Goal: Task Accomplishment & Management: Use online tool/utility

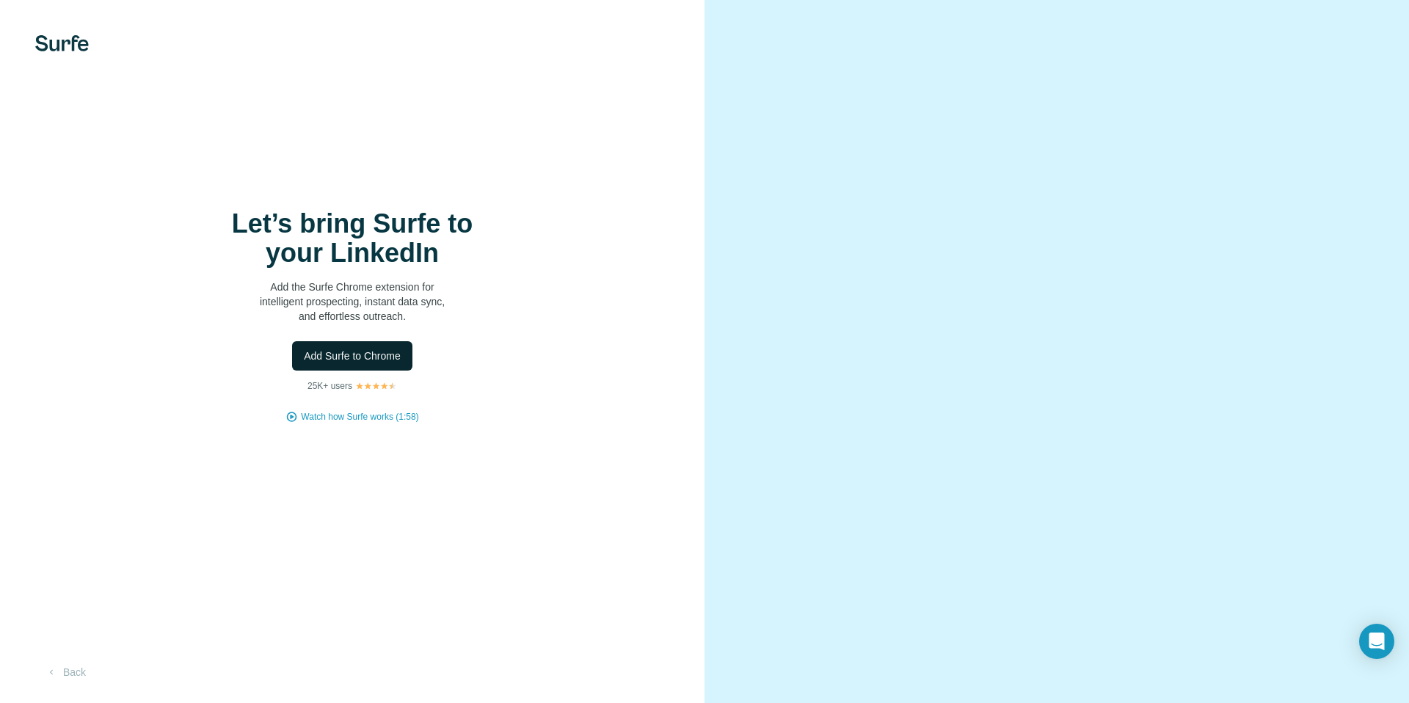
click at [360, 359] on span "Add Surfe to Chrome" at bounding box center [352, 356] width 97 height 15
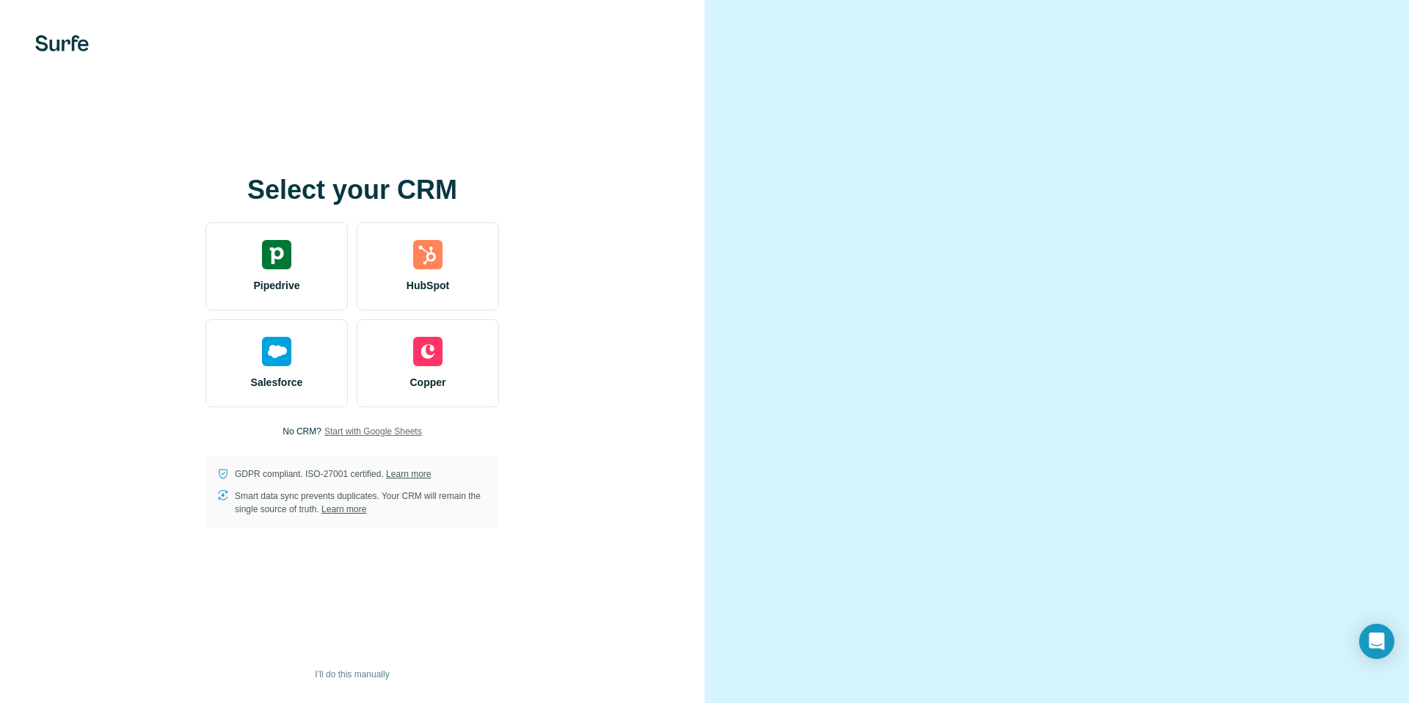
click at [338, 435] on span "Start with Google Sheets" at bounding box center [373, 431] width 98 height 13
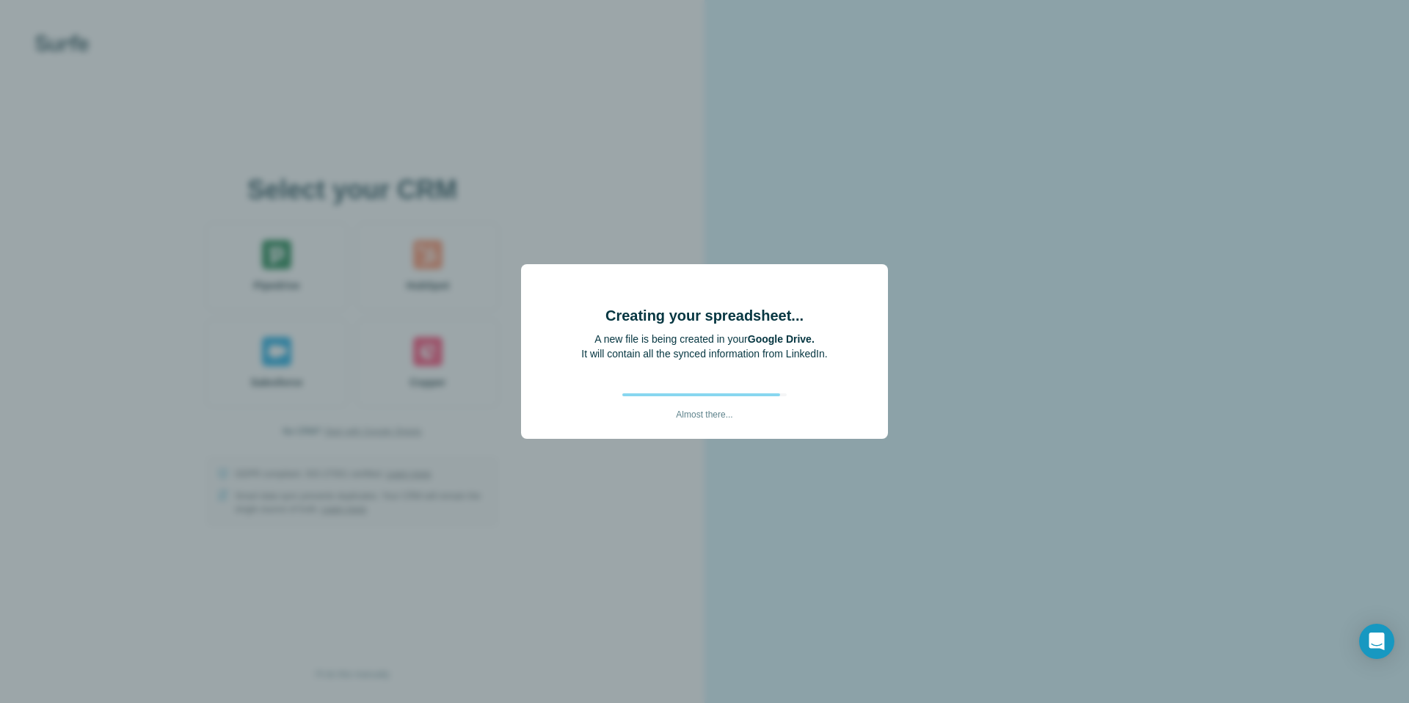
click at [852, 258] on div "Creating your spreadsheet... A new file is being created in your Google Drive. …" at bounding box center [704, 351] width 1409 height 703
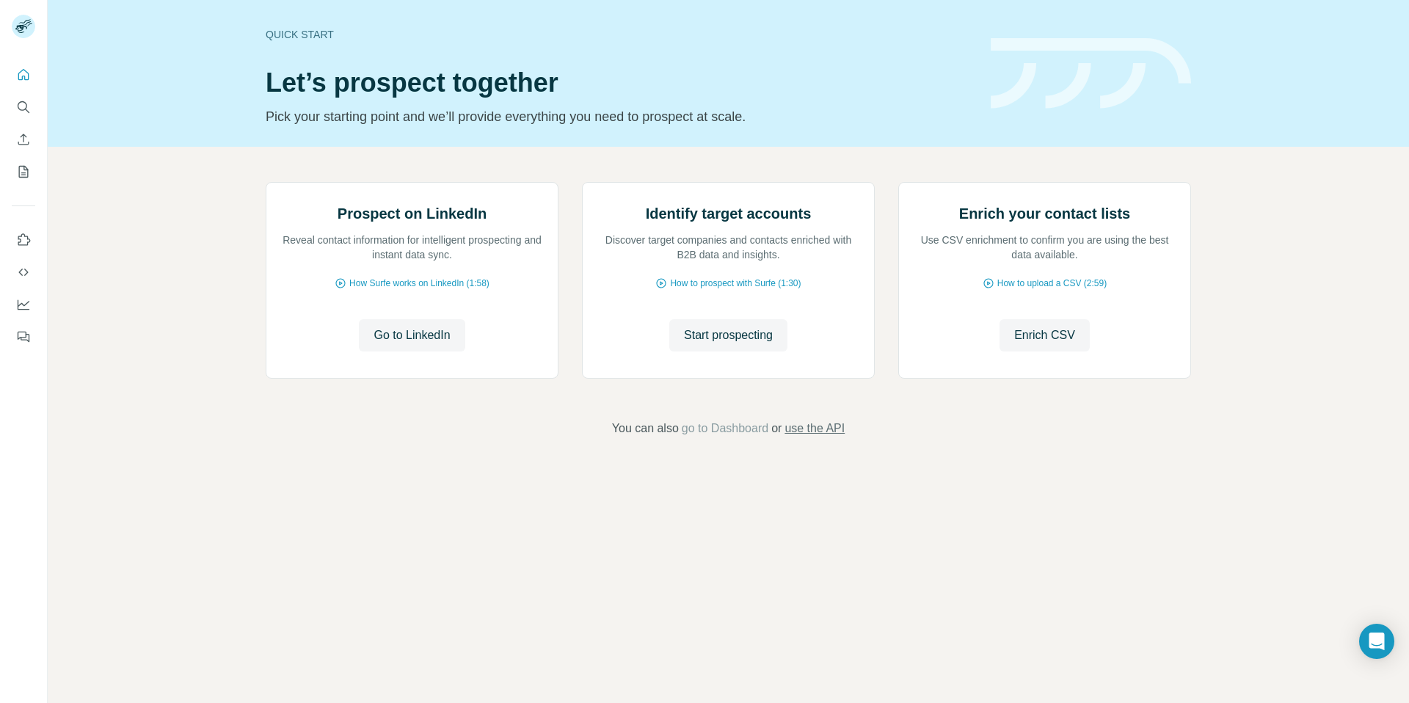
click at [819, 438] on span "use the API" at bounding box center [815, 429] width 60 height 18
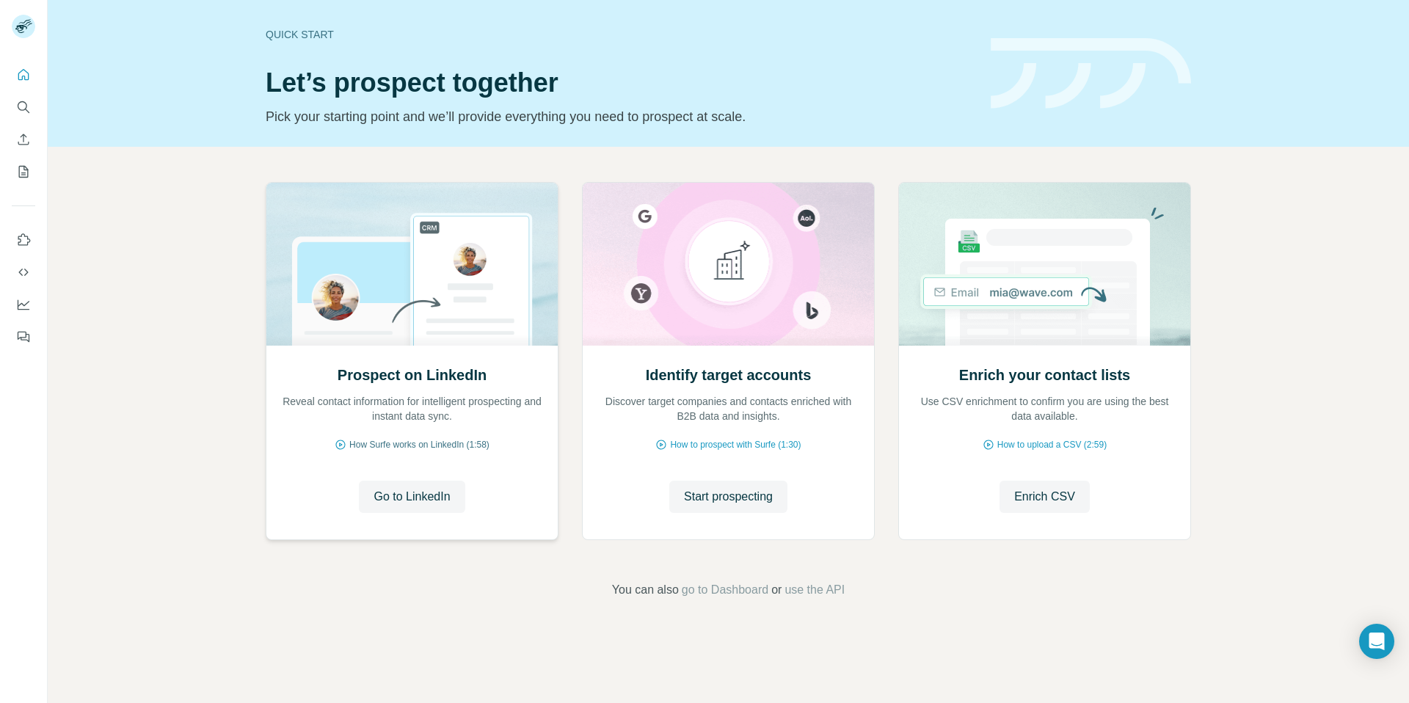
click at [453, 448] on span "How Surfe works on LinkedIn (1:58)" at bounding box center [419, 444] width 140 height 13
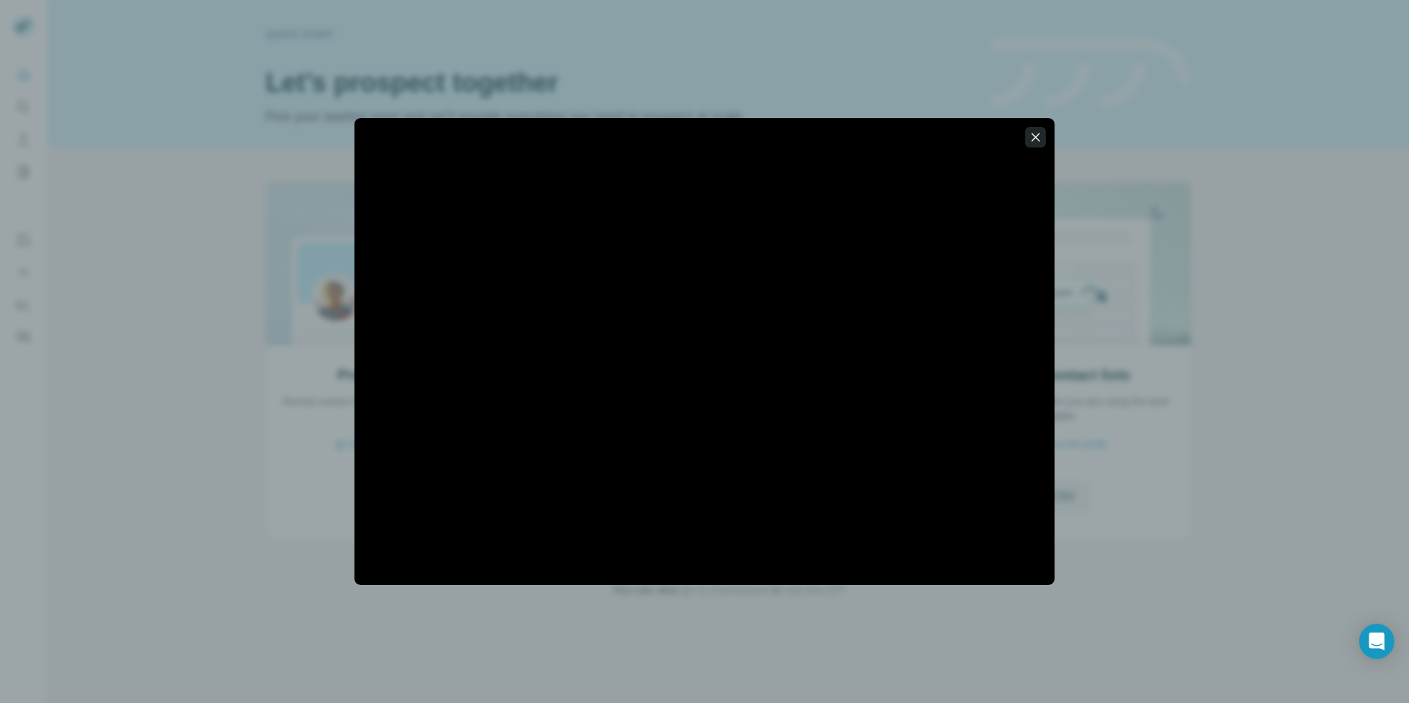
click at [1039, 137] on icon "button" at bounding box center [1035, 137] width 15 height 15
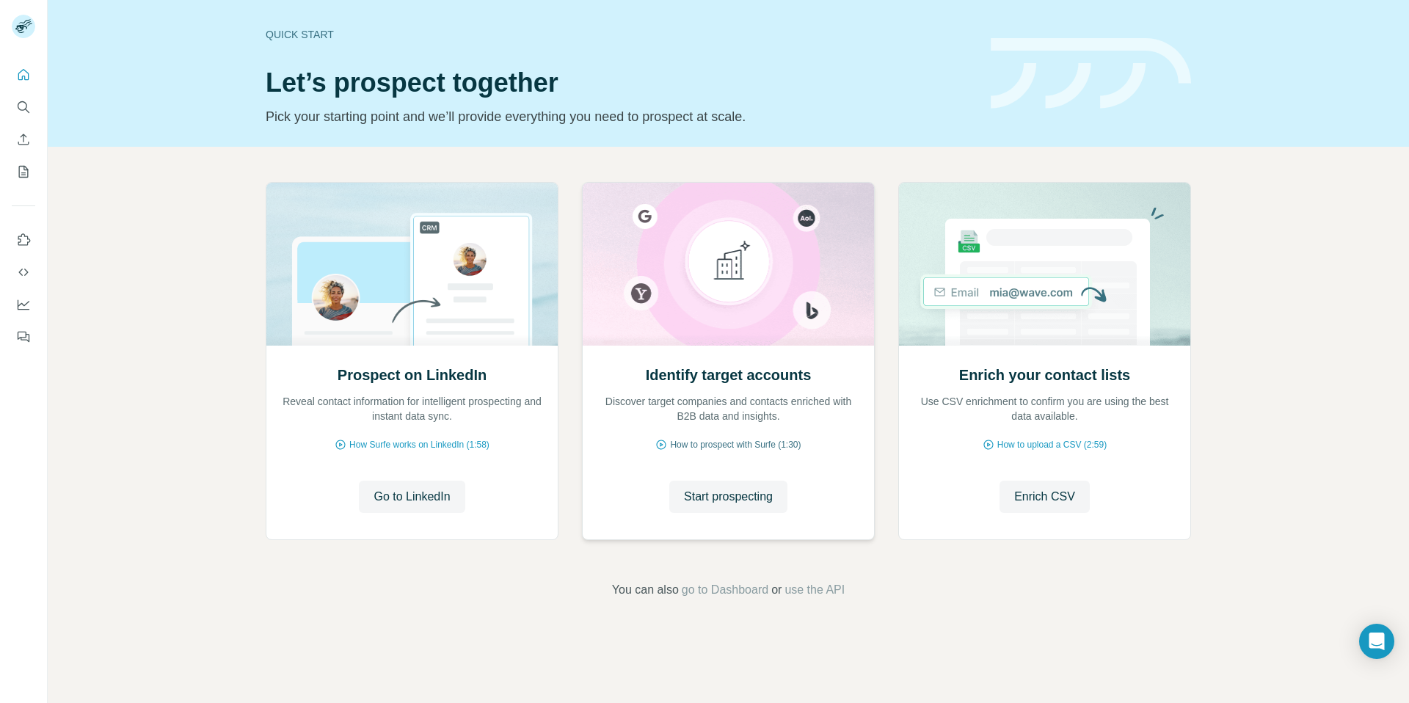
click at [706, 443] on span "How to prospect with Surfe (1:30)" at bounding box center [735, 444] width 131 height 13
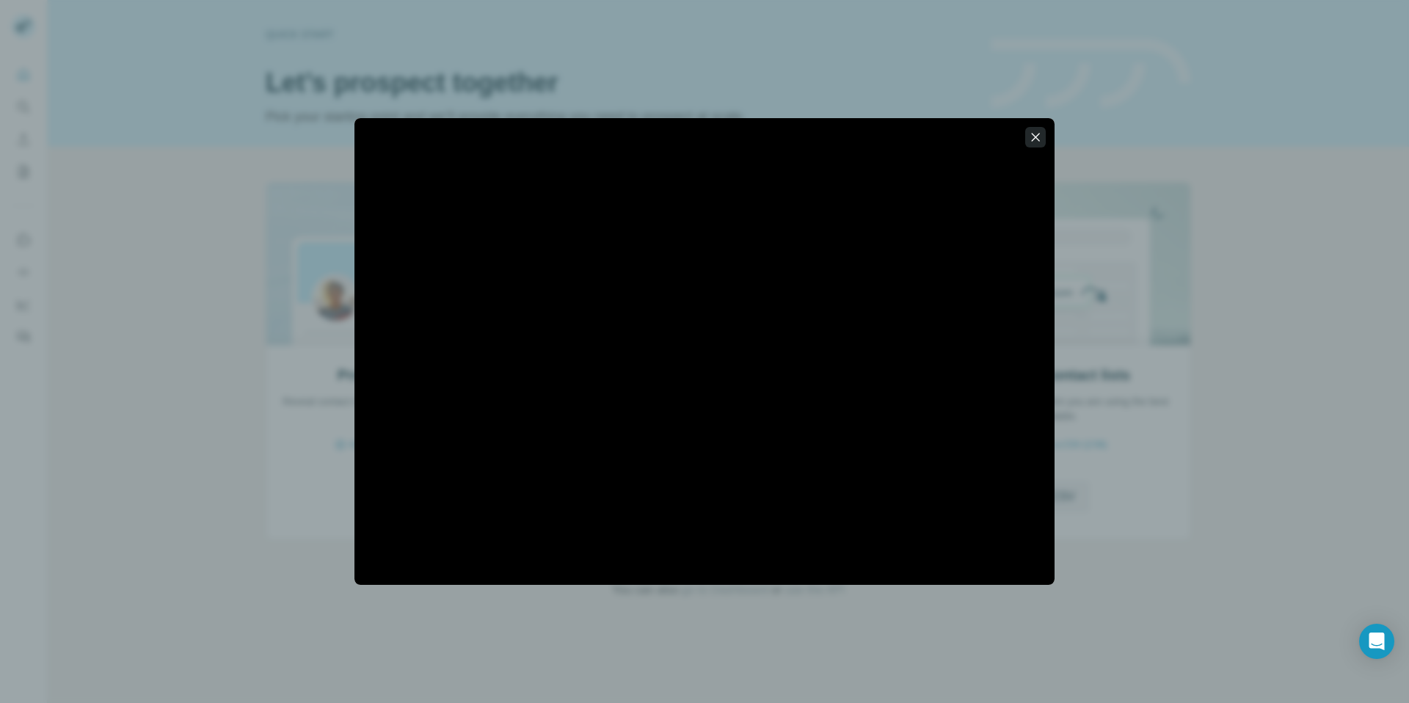
click at [1029, 130] on icon "button" at bounding box center [1035, 137] width 15 height 15
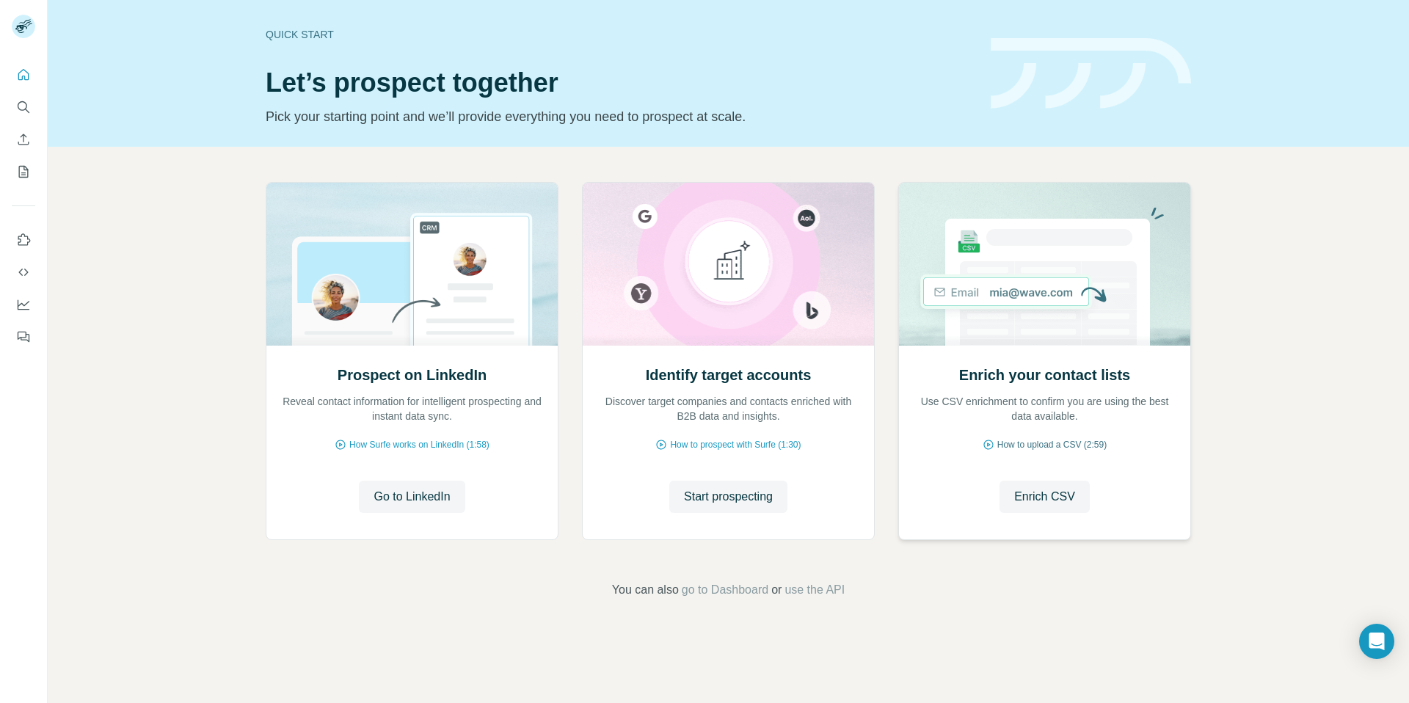
click at [1033, 441] on span "How to upload a CSV (2:59)" at bounding box center [1052, 444] width 109 height 13
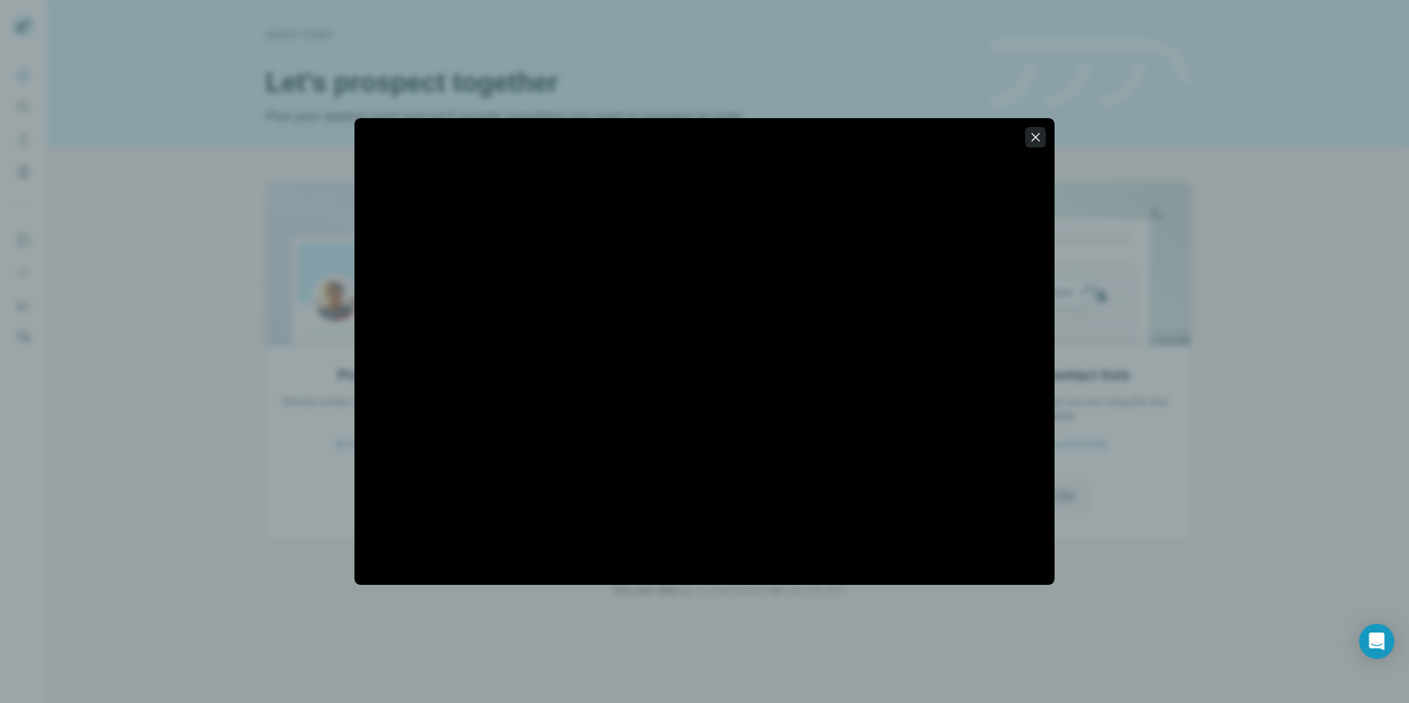
click at [1032, 141] on icon "button" at bounding box center [1035, 137] width 15 height 15
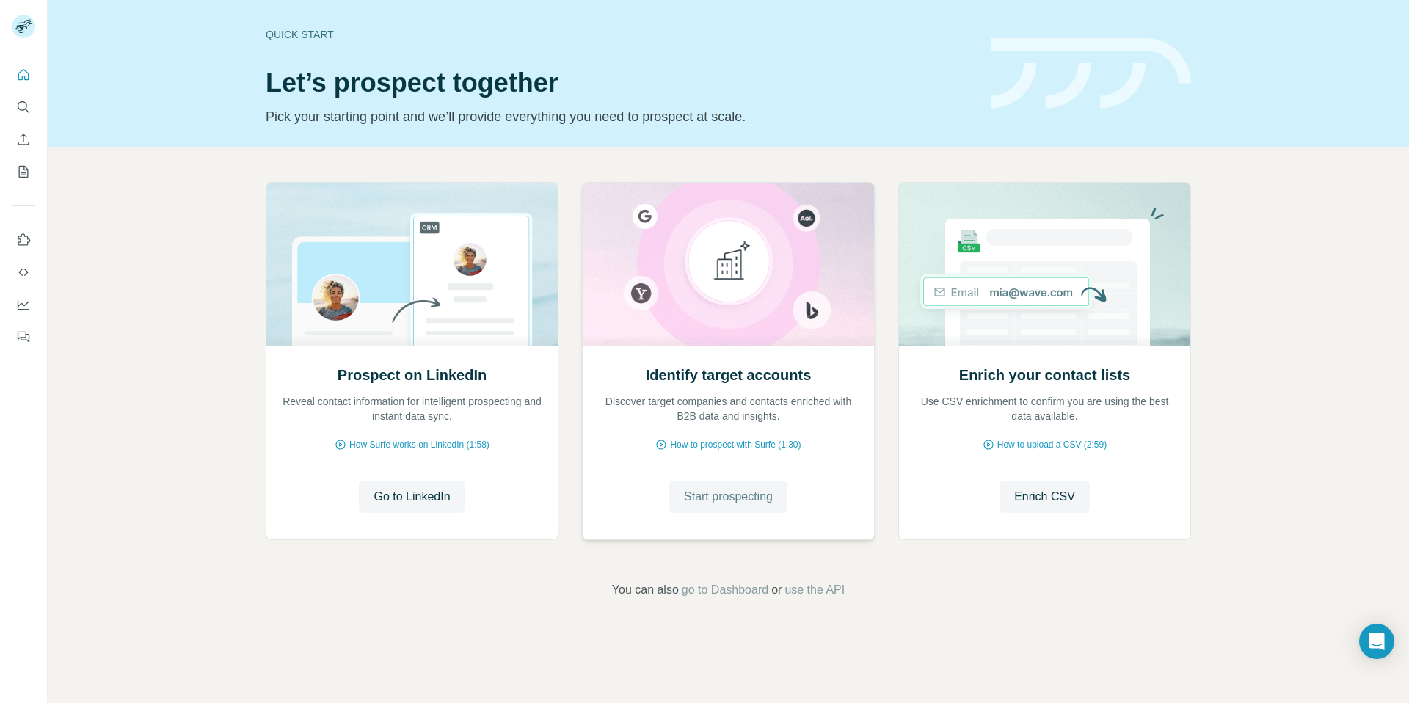
click at [731, 501] on span "Start prospecting" at bounding box center [728, 497] width 89 height 18
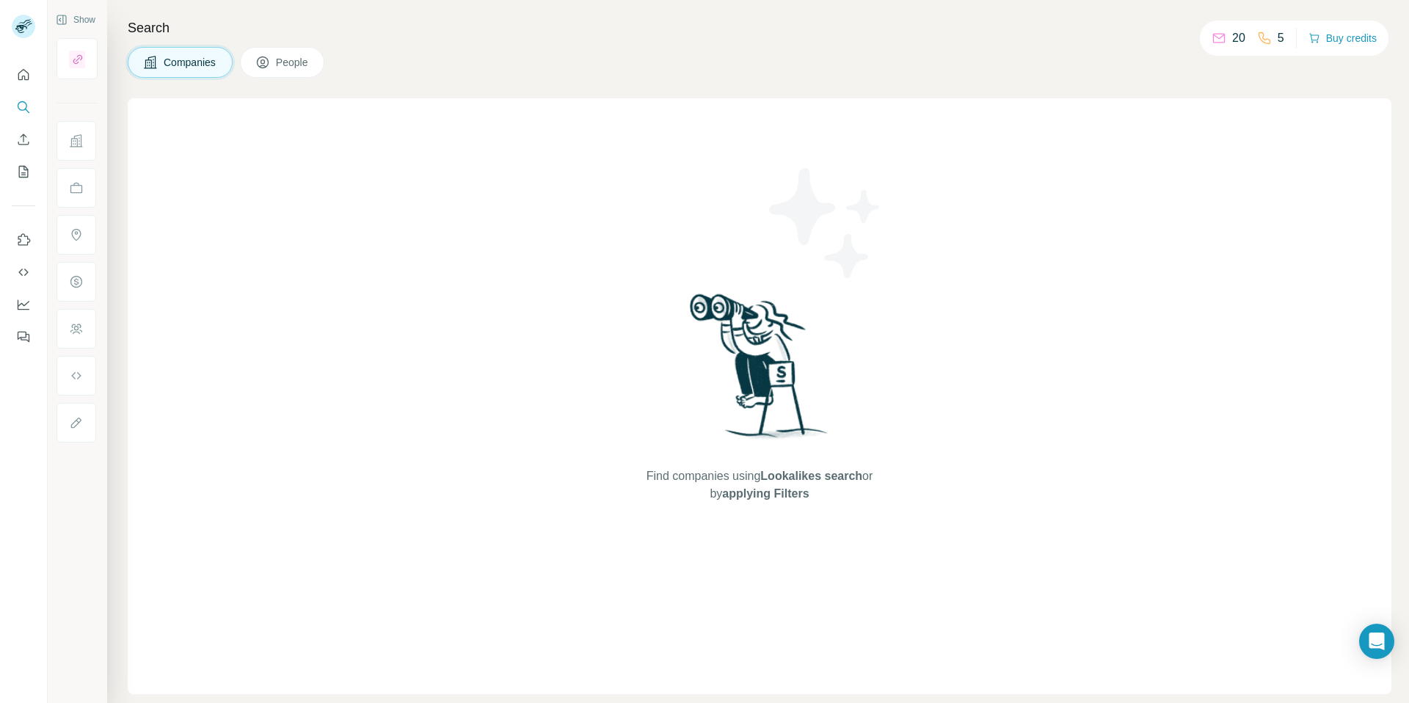
click at [247, 64] on button "People" at bounding box center [282, 62] width 85 height 31
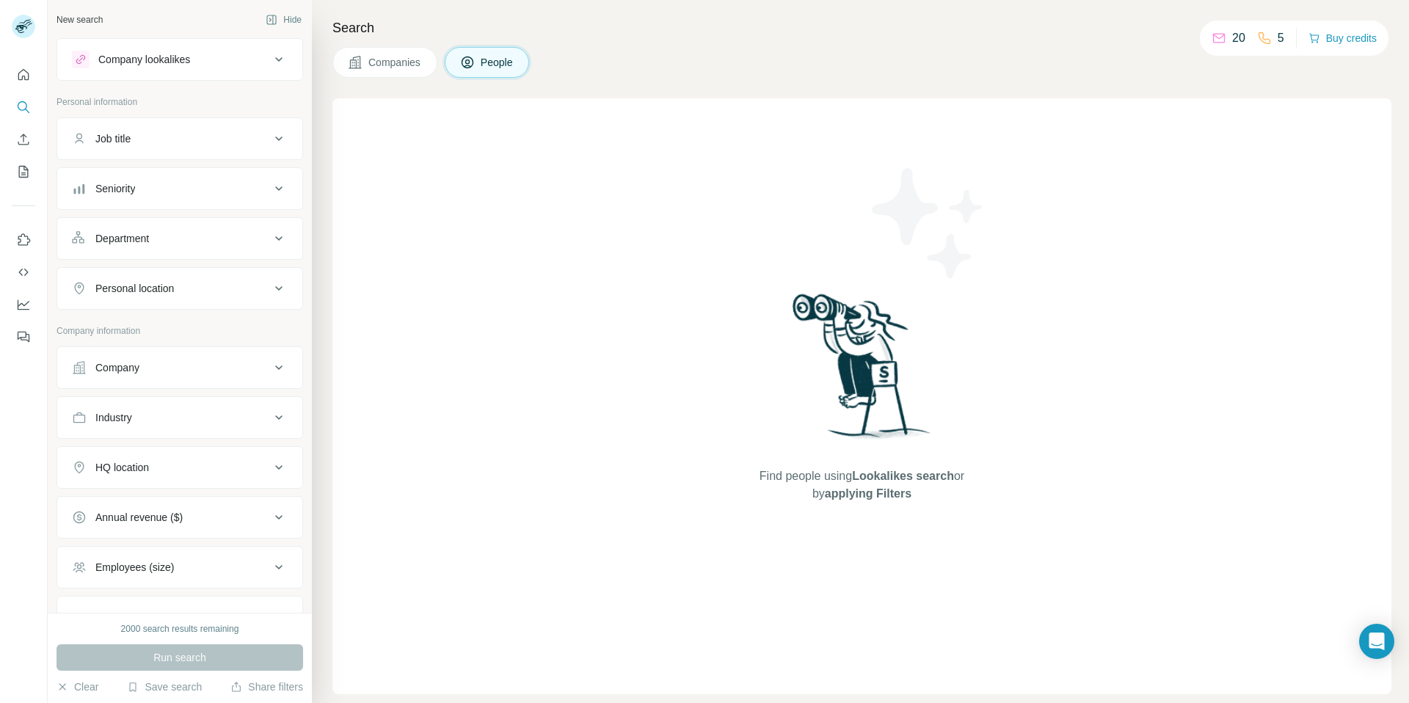
click at [96, 145] on div "Job title" at bounding box center [112, 138] width 35 height 15
click at [164, 178] on input "text" at bounding box center [165, 175] width 186 height 26
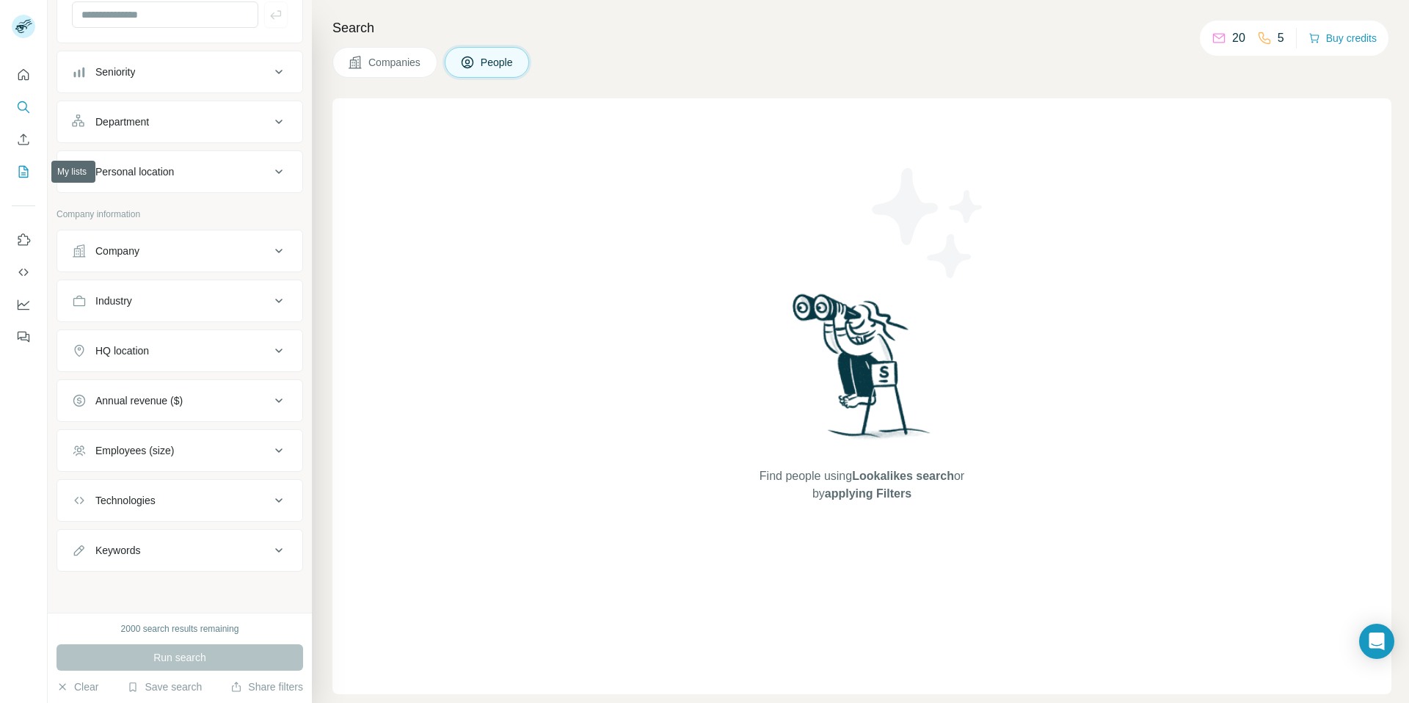
click at [29, 169] on icon "My lists" at bounding box center [23, 171] width 15 height 15
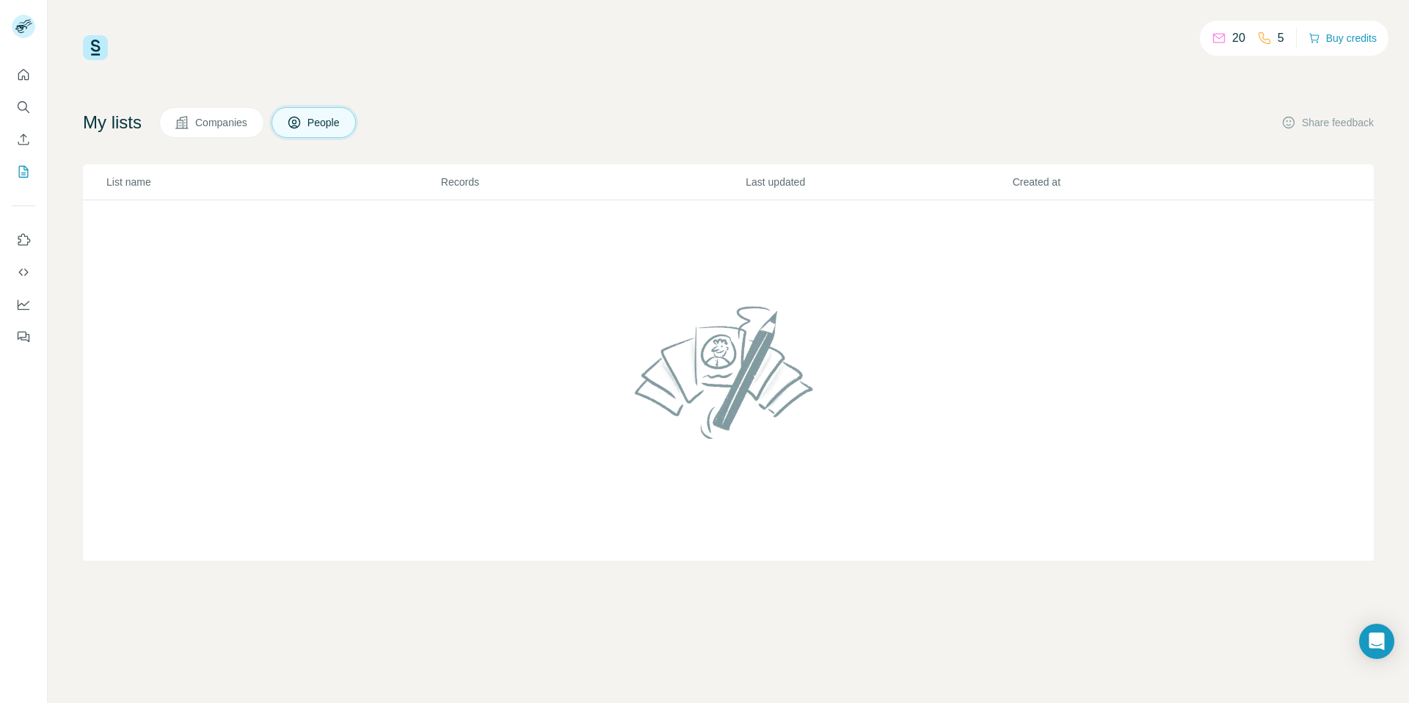
click at [325, 114] on button "People" at bounding box center [314, 122] width 85 height 31
click at [22, 73] on icon "Quick start" at bounding box center [23, 75] width 15 height 15
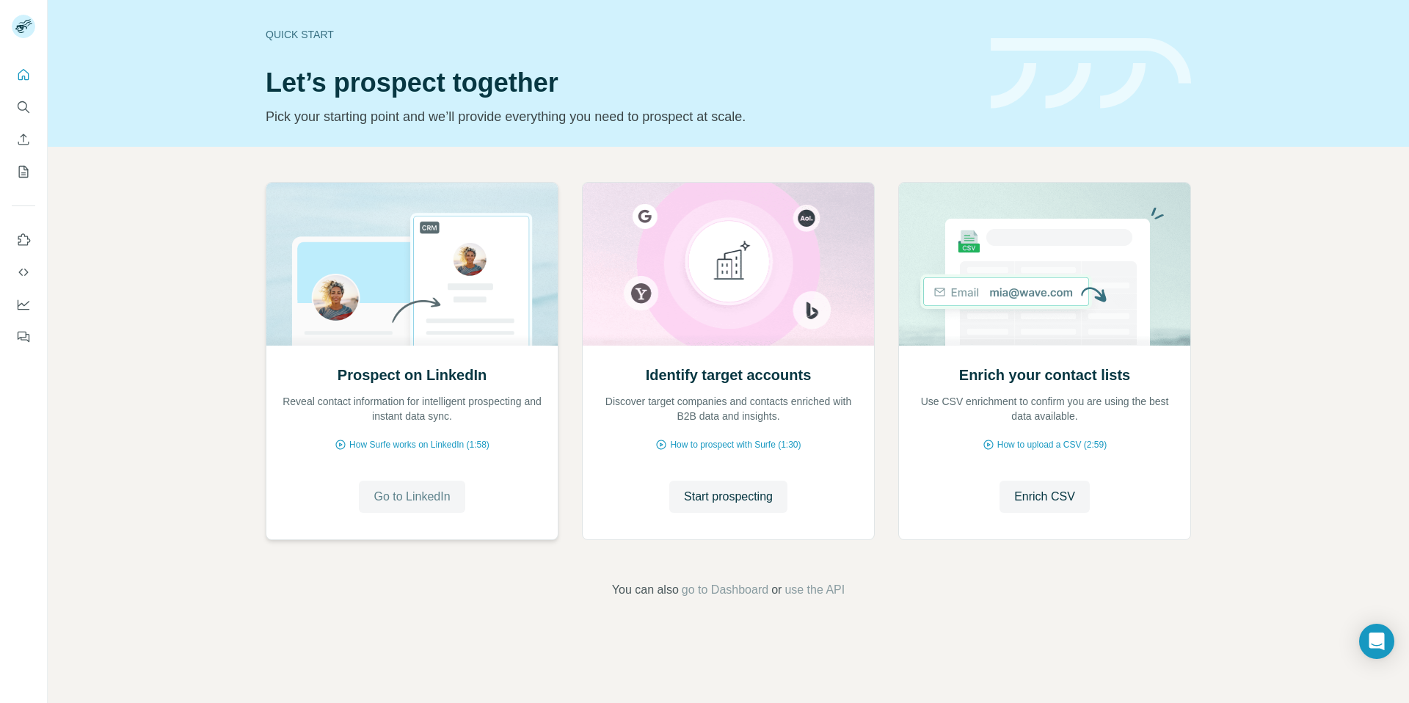
click at [424, 501] on span "Go to LinkedIn" at bounding box center [412, 497] width 76 height 18
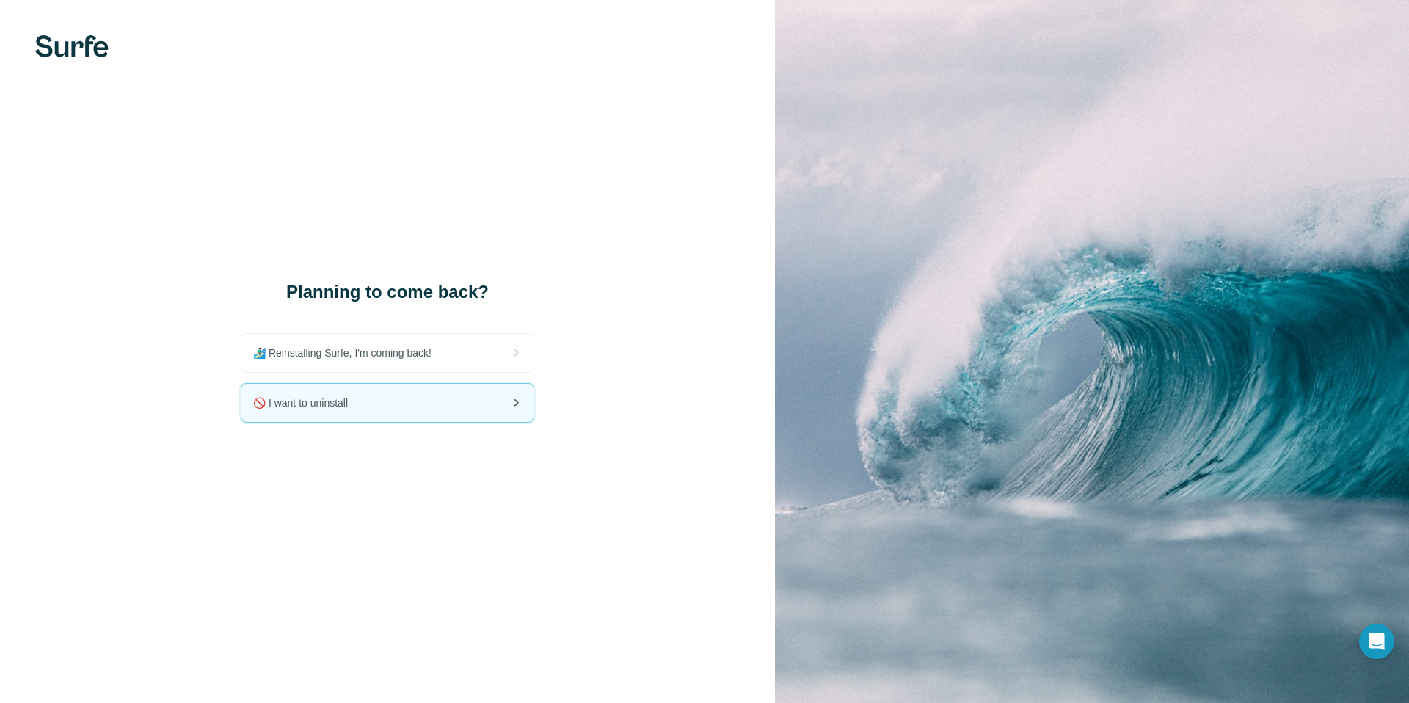
click at [369, 402] on div "🚫 I want to uninstall" at bounding box center [388, 403] width 292 height 38
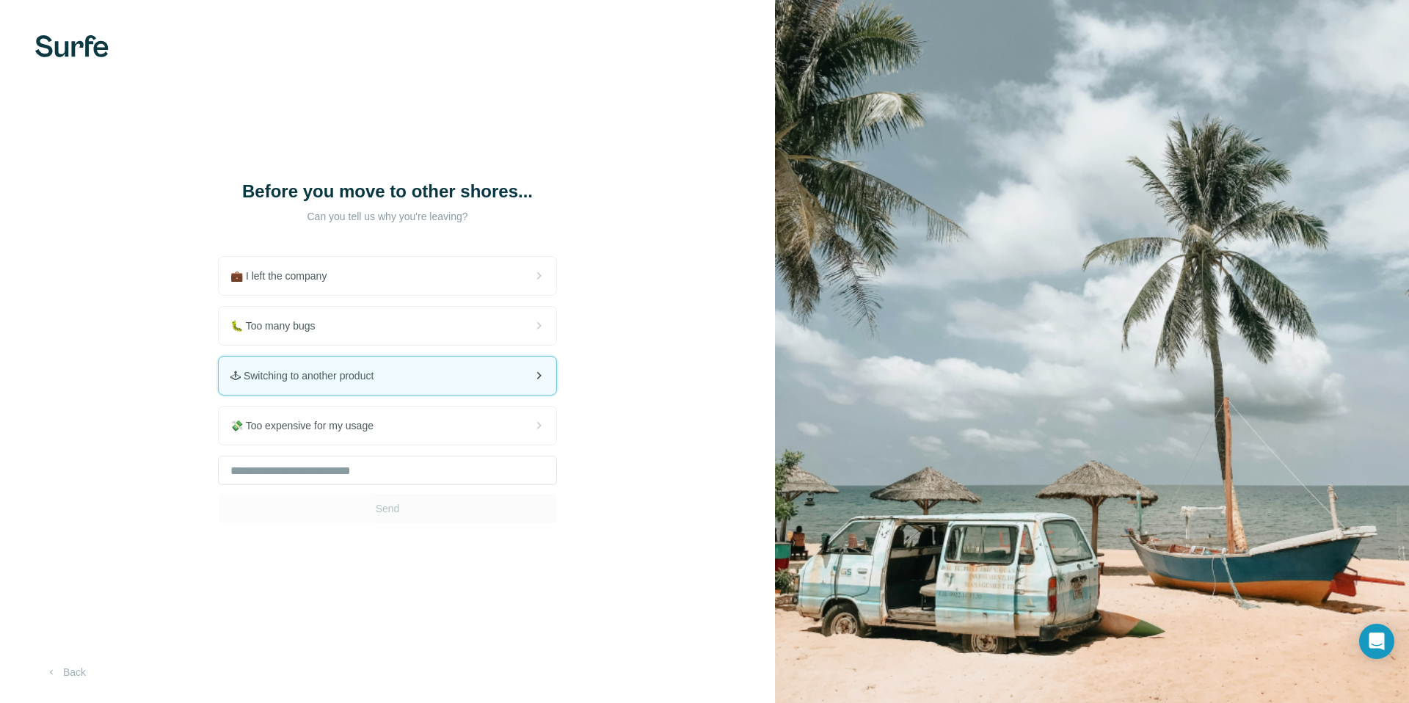
click at [469, 381] on div "🕹 Switching to another product" at bounding box center [388, 376] width 338 height 38
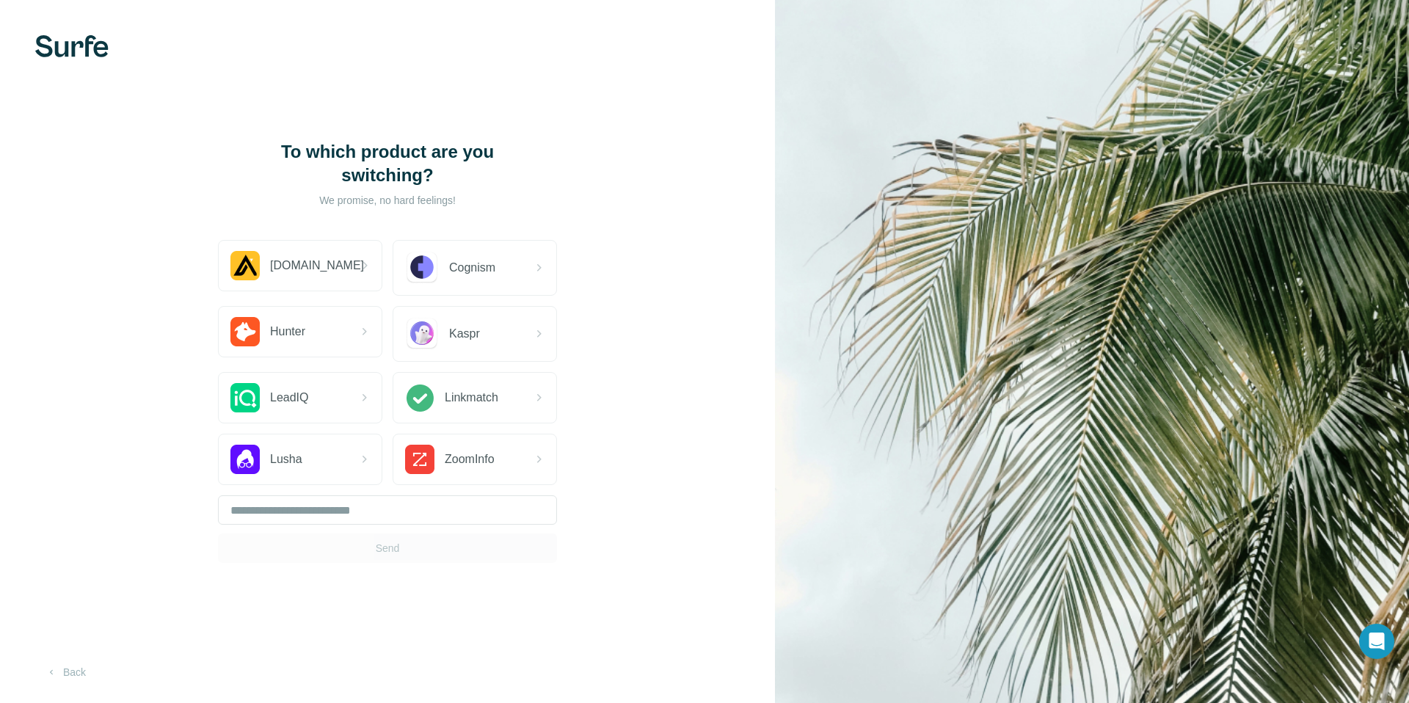
click at [357, 548] on div "Send" at bounding box center [387, 530] width 339 height 68
